Goal: Task Accomplishment & Management: Manage account settings

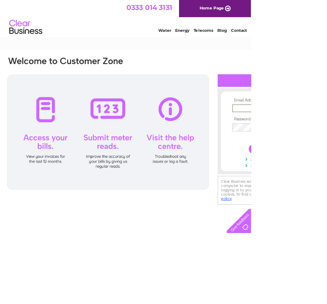
type input "moorline@hotmail.co.uk"
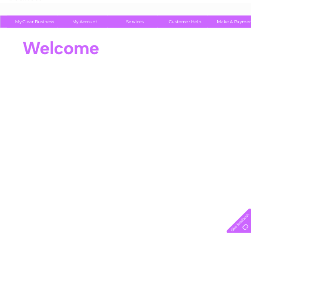
scroll to position [52, 0]
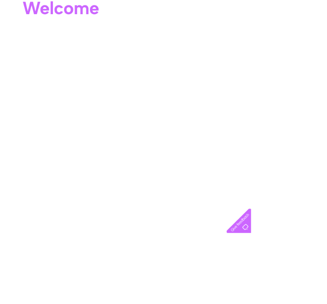
scroll to position [97, 0]
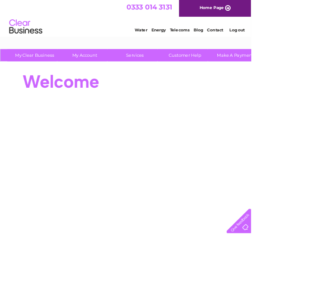
scroll to position [0, 0]
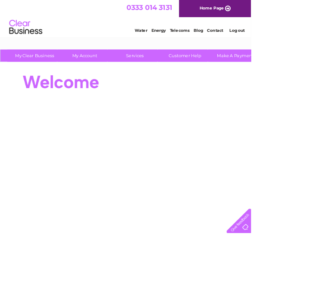
click at [240, 41] on link "Telecoms" at bounding box center [234, 40] width 26 height 6
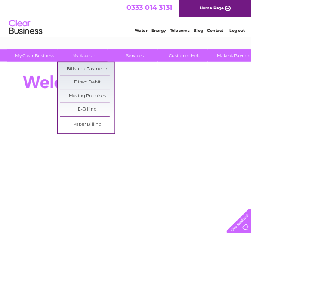
click at [119, 97] on link "Bills and Payments" at bounding box center [113, 89] width 71 height 17
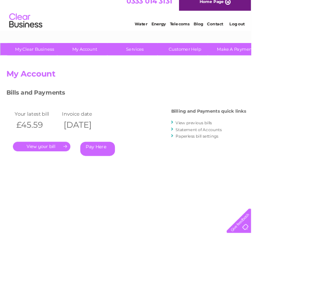
scroll to position [7, 0]
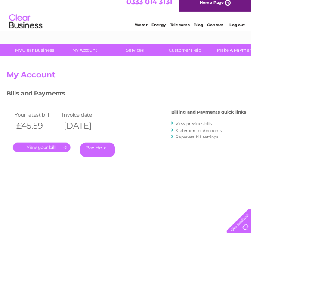
click at [57, 194] on link "." at bounding box center [54, 192] width 75 height 12
